Goal: Transaction & Acquisition: Purchase product/service

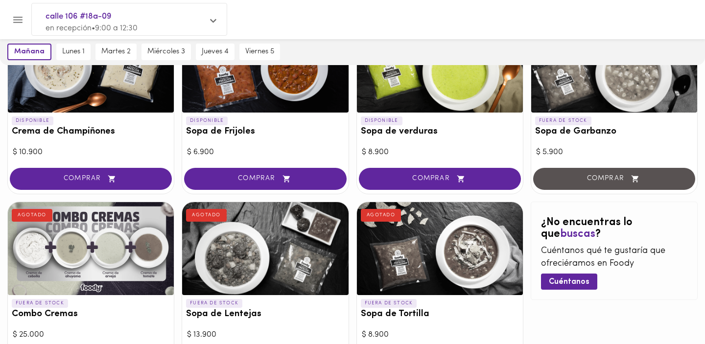
scroll to position [529, 0]
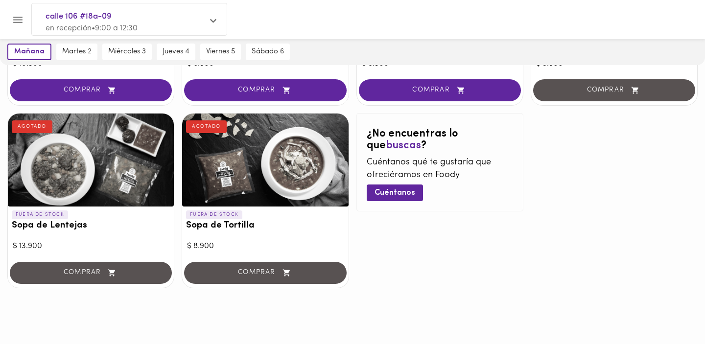
scroll to position [608, 0]
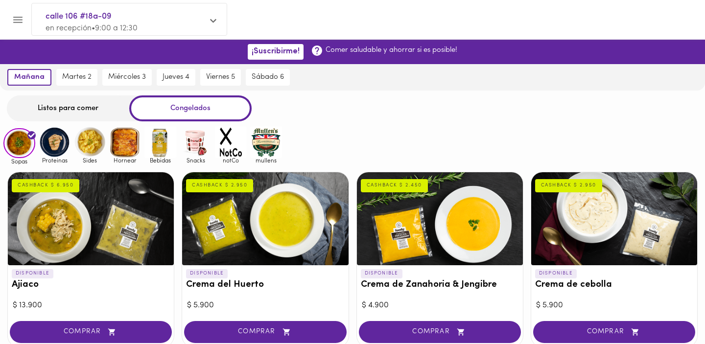
click at [56, 105] on div "Listos para comer" at bounding box center [68, 108] width 122 height 26
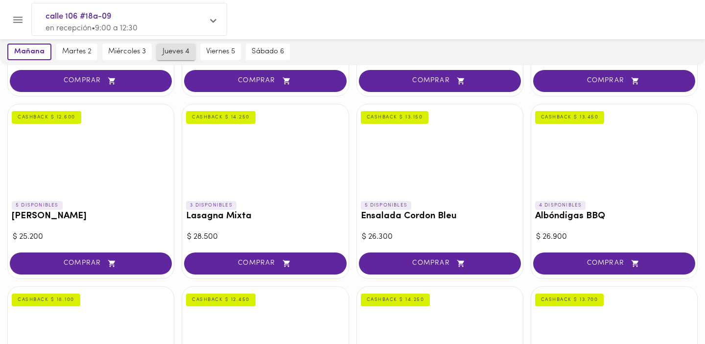
scroll to position [561, 0]
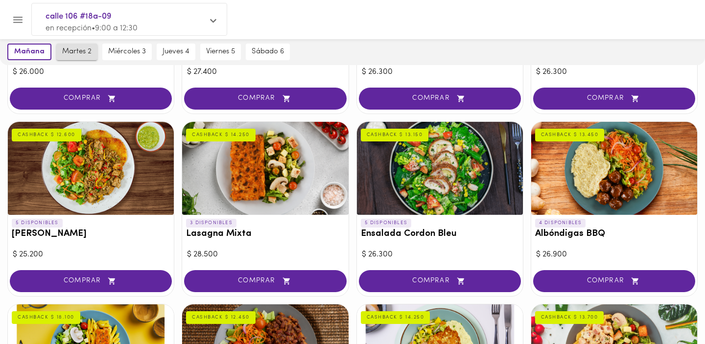
click at [82, 54] on span "martes 2" at bounding box center [76, 52] width 29 height 9
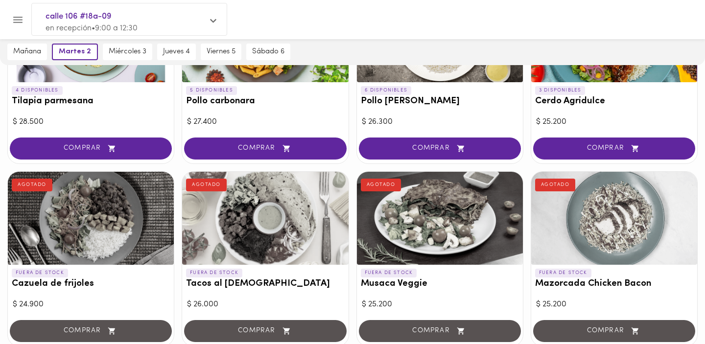
scroll to position [869, 0]
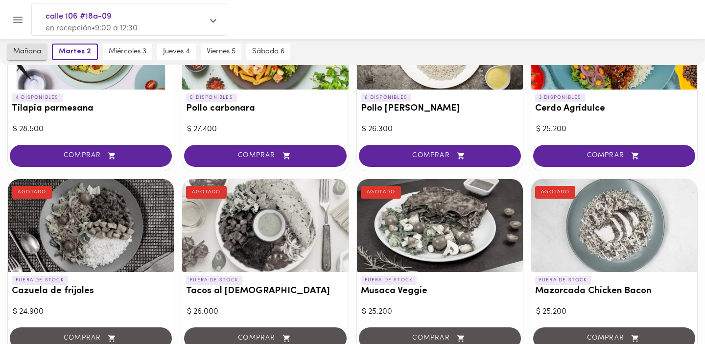
click at [30, 53] on span "mañana" at bounding box center [27, 52] width 28 height 9
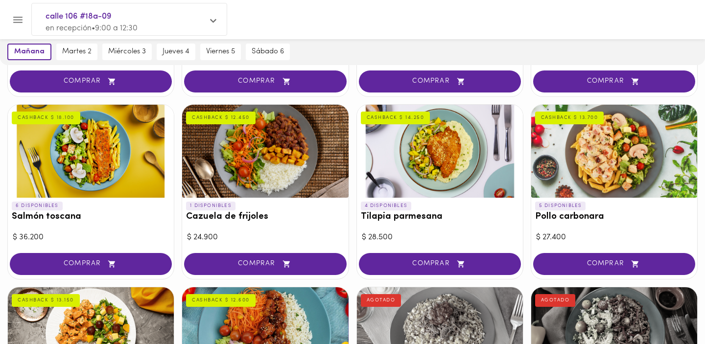
scroll to position [788, 0]
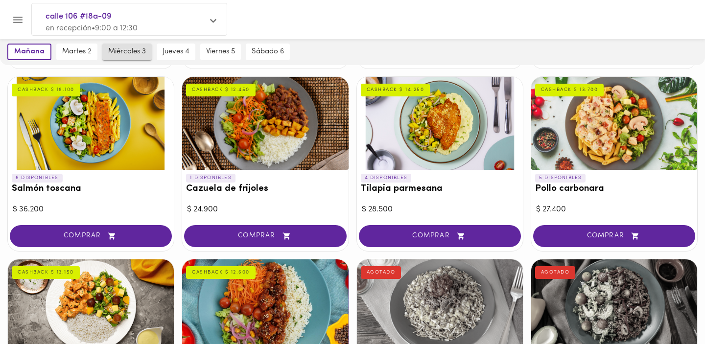
click at [125, 57] on button "miércoles 3" at bounding box center [126, 52] width 49 height 17
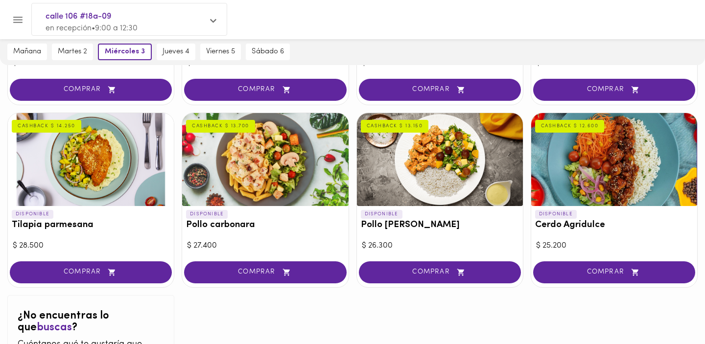
scroll to position [925, 0]
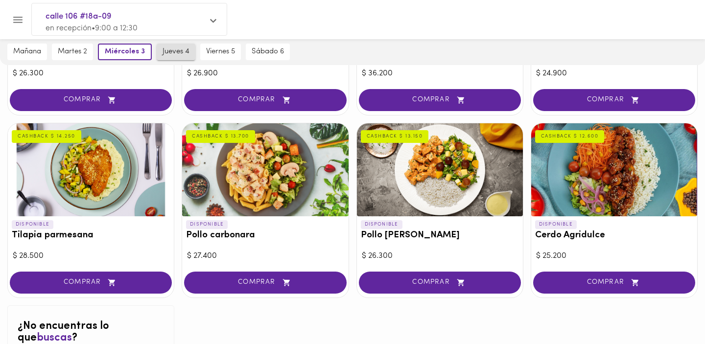
click at [180, 48] on span "jueves 4" at bounding box center [176, 52] width 27 height 9
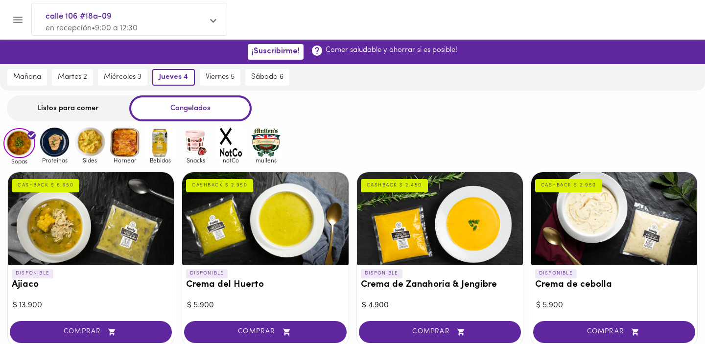
click at [82, 108] on div "Listos para comer" at bounding box center [68, 108] width 122 height 26
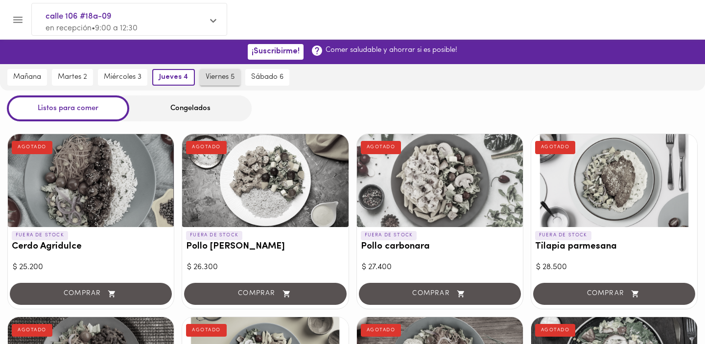
click at [225, 79] on span "viernes 5" at bounding box center [220, 77] width 29 height 9
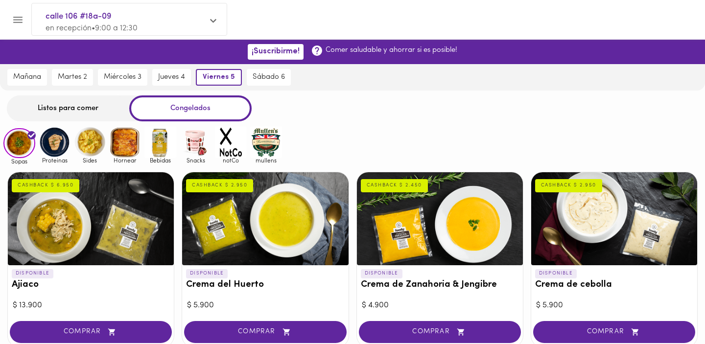
click at [87, 114] on div "Listos para comer" at bounding box center [68, 108] width 122 height 26
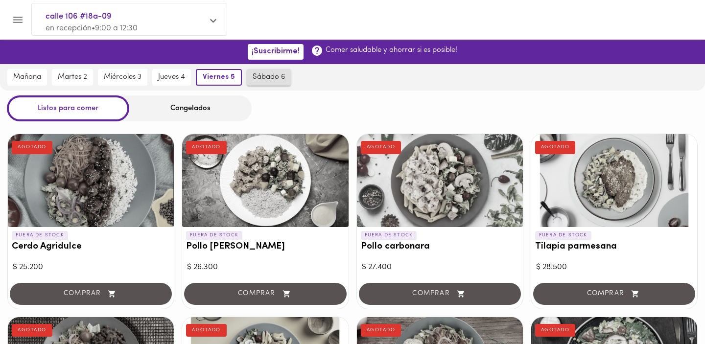
click at [272, 81] on span "sábado 6" at bounding box center [269, 77] width 32 height 9
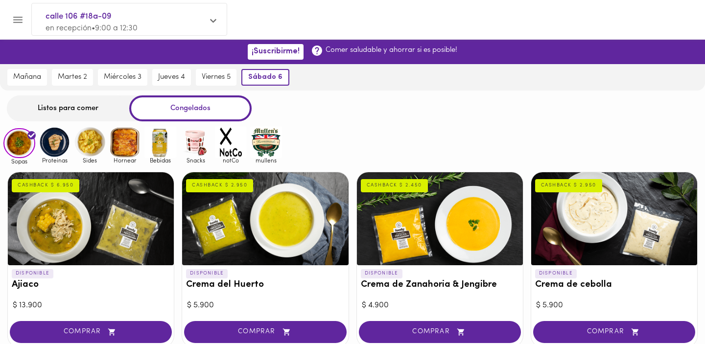
click at [78, 119] on div "Listos para comer" at bounding box center [68, 108] width 122 height 26
